Goal: Task Accomplishment & Management: Use online tool/utility

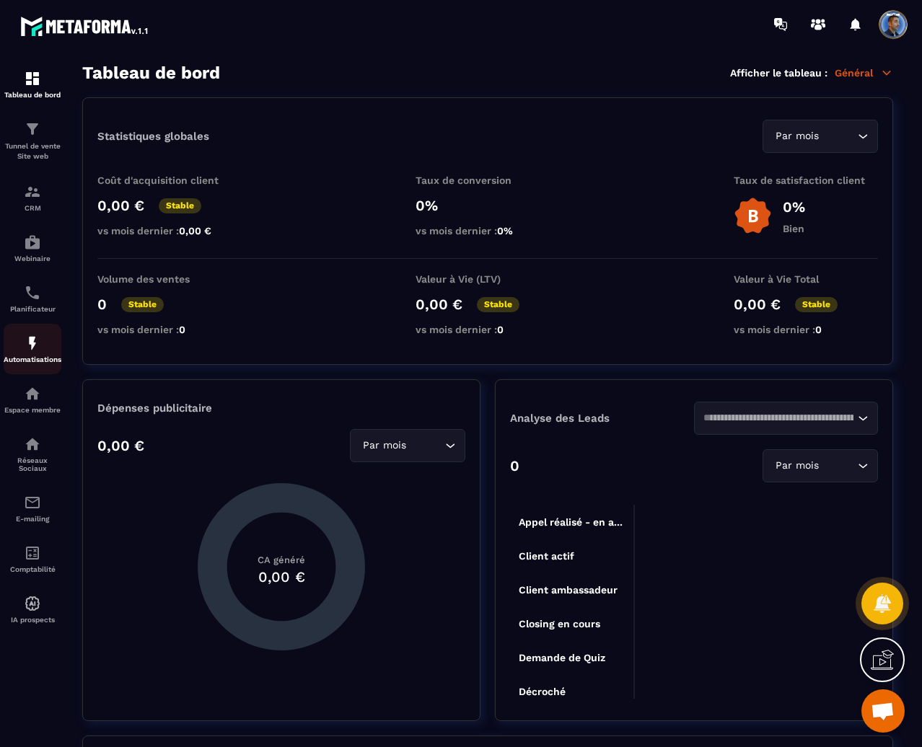
click at [34, 338] on img at bounding box center [32, 343] width 17 height 17
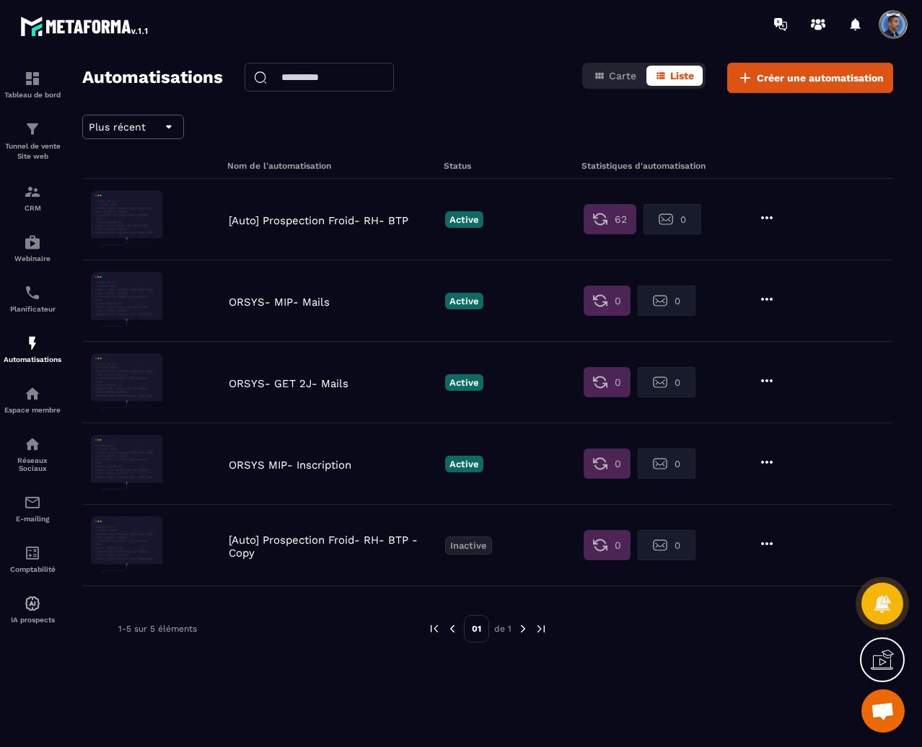
click at [292, 541] on p "[Auto] Prospection Froid- RH- BTP - Copy" at bounding box center [333, 547] width 209 height 26
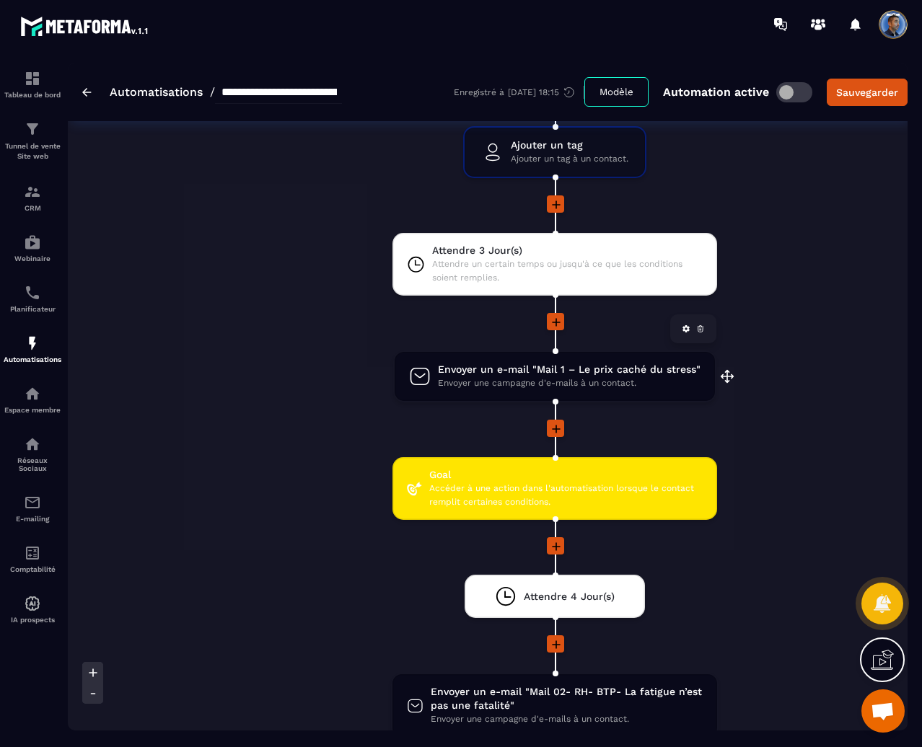
scroll to position [216, 0]
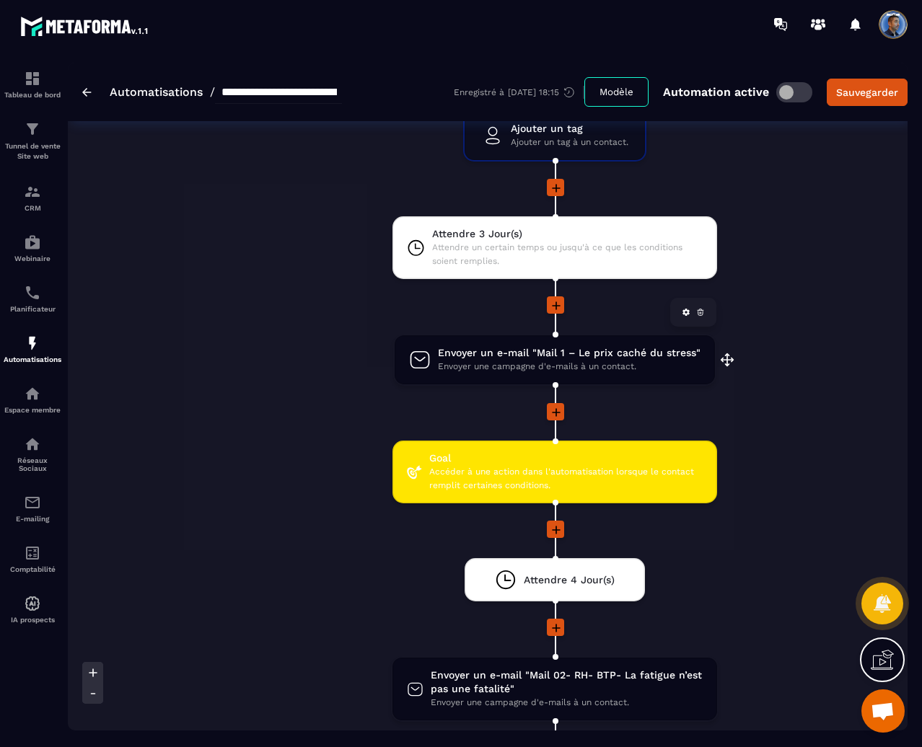
click at [644, 351] on span "Envoyer un e-mail "Mail 1 – Le prix caché du stress"" at bounding box center [569, 353] width 263 height 14
